Goal: Task Accomplishment & Management: Manage account settings

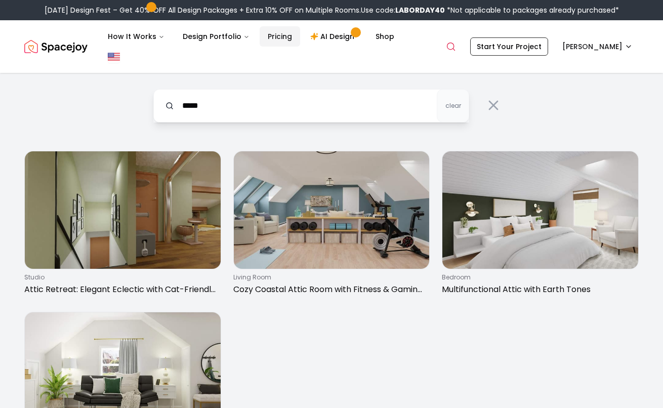
click at [273, 36] on link "Pricing" at bounding box center [280, 36] width 40 height 20
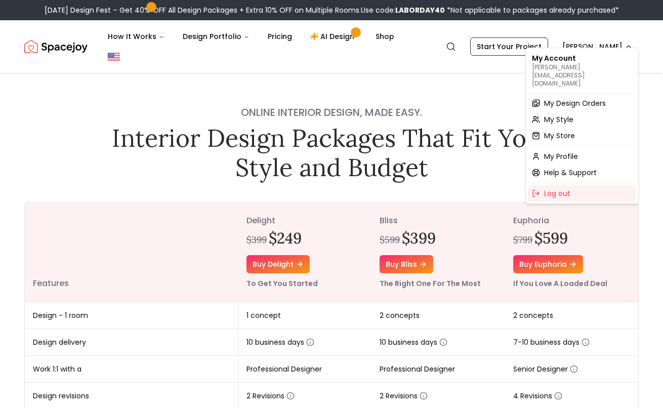
click at [563, 98] on span "My Design Orders" at bounding box center [575, 103] width 62 height 10
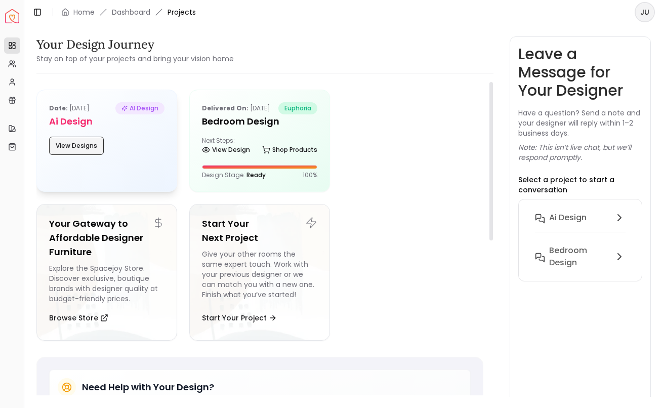
click at [79, 141] on button "View Designs" at bounding box center [76, 146] width 55 height 18
